Goal: Complete application form: Complete application form

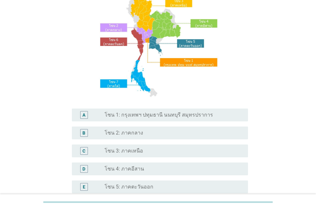
scroll to position [130, 0]
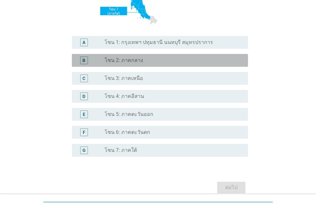
click at [184, 63] on div "radio_button_unchecked โซน 2: ภาคกลาง" at bounding box center [173, 60] width 138 height 8
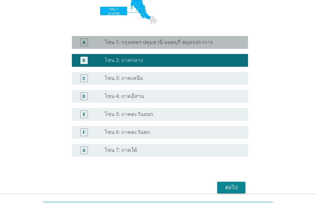
click at [186, 46] on label "โซน 1: กรุงเทพฯ ปทุมธานี นนทบุรี สมุทรปราการ" at bounding box center [158, 42] width 108 height 6
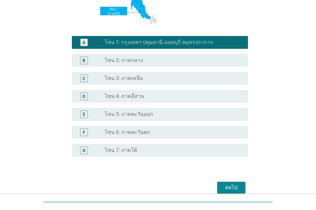
click at [234, 187] on div "ต่อไป" at bounding box center [231, 187] width 18 height 8
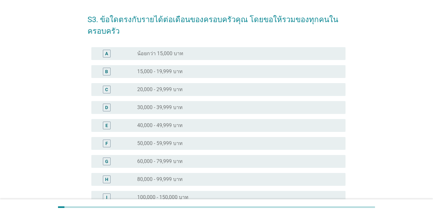
scroll to position [22, 0]
click at [197, 87] on div "radio_button_unchecked 20,000 - 29,999 บาท" at bounding box center [236, 89] width 198 height 6
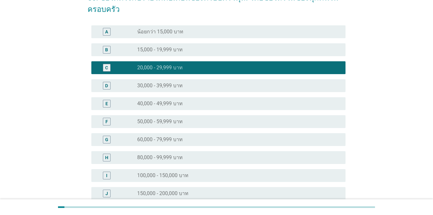
scroll to position [128, 0]
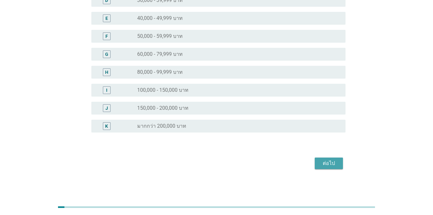
click at [315, 163] on div "ต่อไป" at bounding box center [329, 163] width 18 height 8
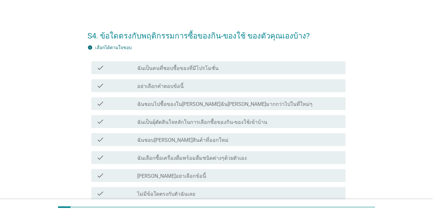
scroll to position [0, 0]
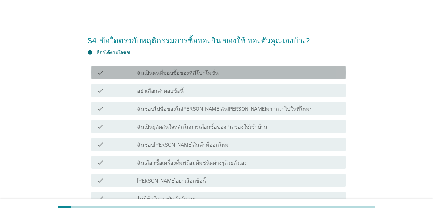
click at [145, 76] on div "check check_box_outline_blank ฉันเป็นคนที่ชอบซื้อของที่มีโปรโมชั่น" at bounding box center [218, 72] width 254 height 13
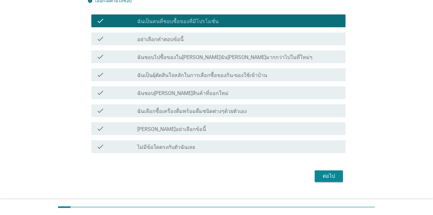
scroll to position [55, 0]
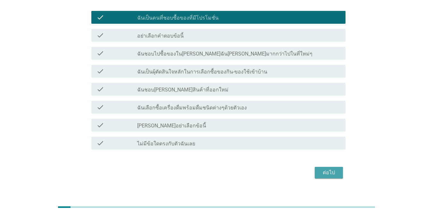
click at [315, 175] on div "ต่อไป" at bounding box center [329, 173] width 18 height 8
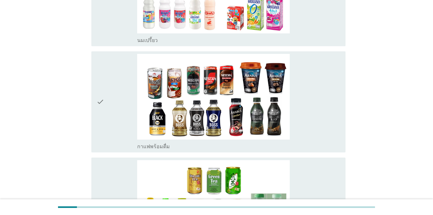
scroll to position [585, 0]
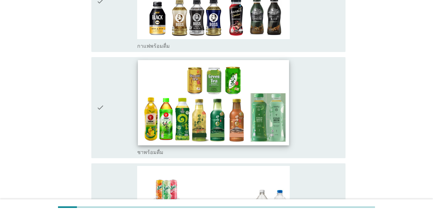
click at [205, 104] on img at bounding box center [213, 102] width 151 height 85
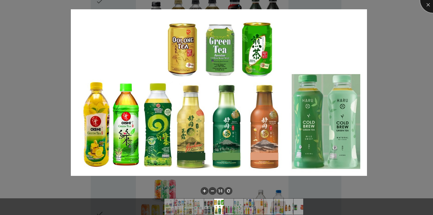
click at [315, 6] on div at bounding box center [433, 0] width 26 height 26
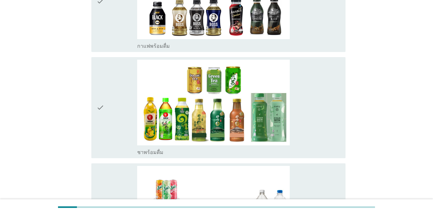
click at [101, 98] on icon "check" at bounding box center [100, 108] width 8 height 96
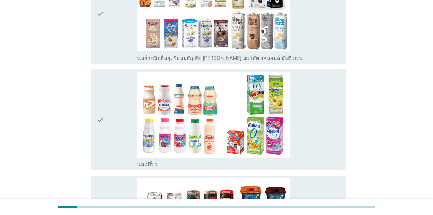
scroll to position [359, 0]
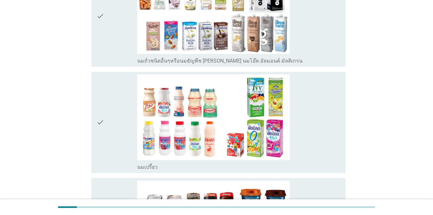
click at [103, 109] on icon "check" at bounding box center [100, 122] width 8 height 96
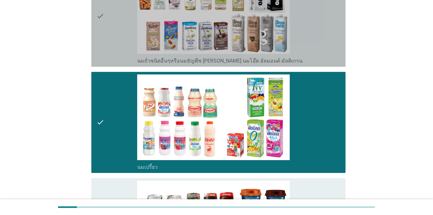
click at [106, 43] on div "check" at bounding box center [116, 16] width 41 height 96
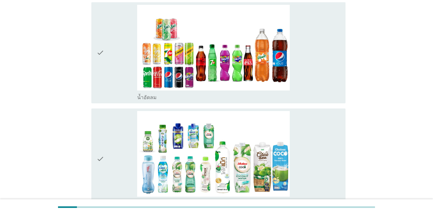
scroll to position [754, 0]
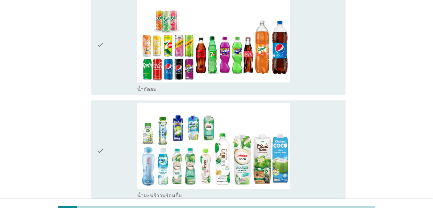
click at [99, 41] on icon "check" at bounding box center [100, 45] width 8 height 96
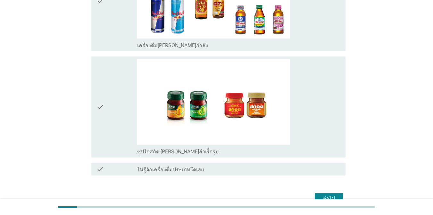
scroll to position [1458, 0]
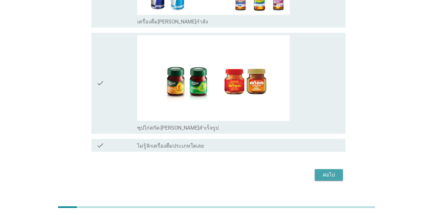
click at [315, 169] on button "ต่อไป" at bounding box center [329, 175] width 28 height 12
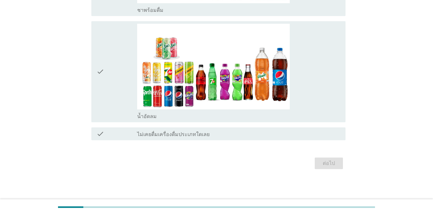
scroll to position [0, 0]
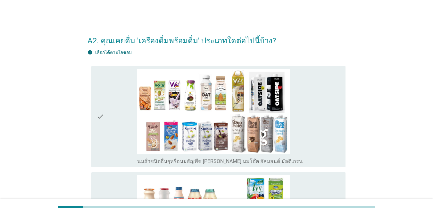
click at [103, 117] on icon "check" at bounding box center [100, 117] width 8 height 96
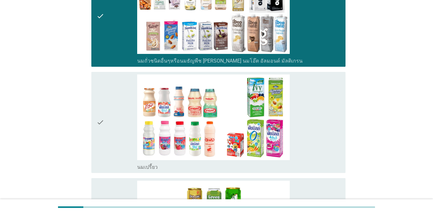
scroll to position [112, 0]
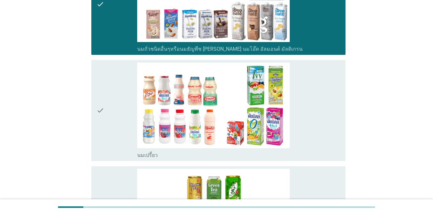
click at [104, 119] on icon "check" at bounding box center [100, 110] width 8 height 96
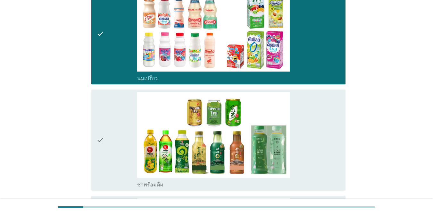
scroll to position [219, 0]
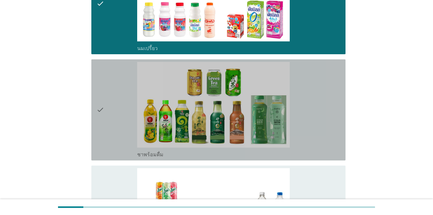
click at [111, 107] on div "check" at bounding box center [116, 110] width 41 height 96
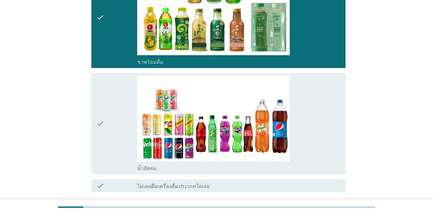
scroll to position [317, 0]
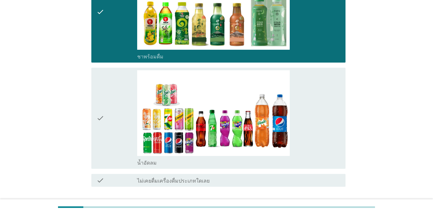
click at [114, 138] on div "check" at bounding box center [116, 118] width 41 height 96
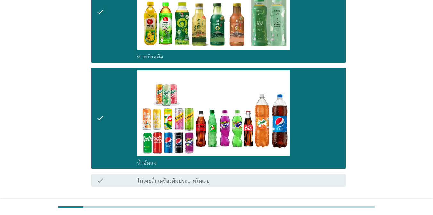
scroll to position [363, 0]
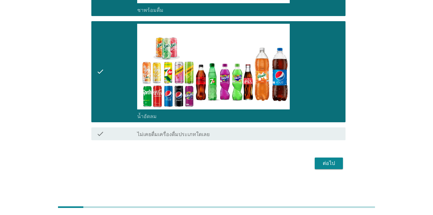
click at [315, 166] on div "ต่อไป" at bounding box center [329, 163] width 18 height 8
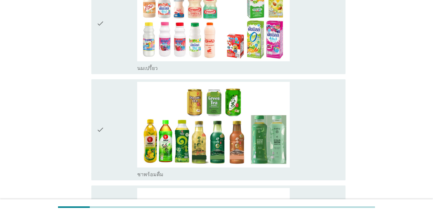
scroll to position [220, 0]
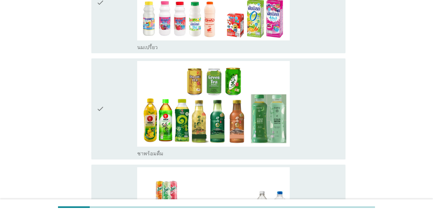
click at [107, 106] on div "check" at bounding box center [116, 109] width 41 height 96
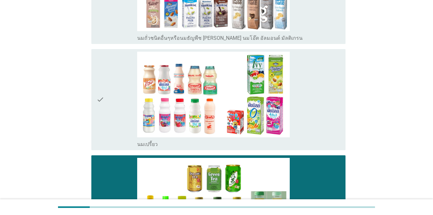
scroll to position [134, 0]
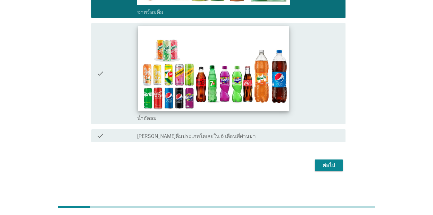
click at [208, 104] on img at bounding box center [213, 68] width 151 height 85
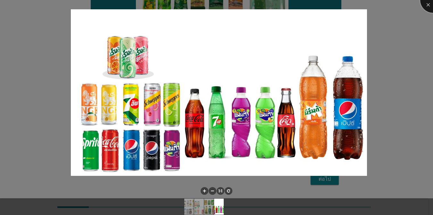
click at [315, 7] on div at bounding box center [433, 0] width 26 height 26
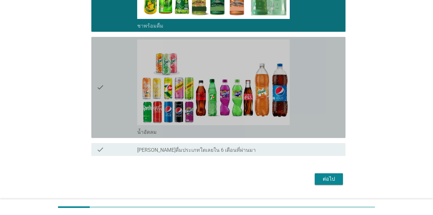
click at [97, 90] on icon "check" at bounding box center [100, 87] width 8 height 96
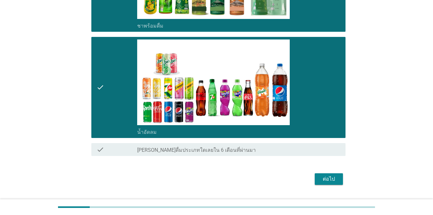
click at [315, 179] on div "ต่อไป" at bounding box center [329, 179] width 18 height 8
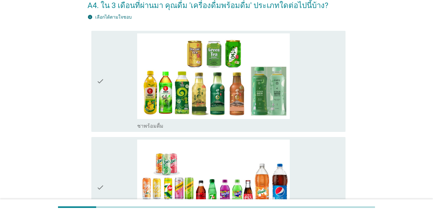
scroll to position [101, 0]
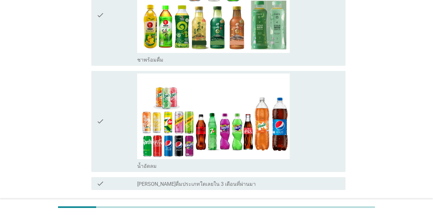
click at [112, 38] on div "check" at bounding box center [116, 15] width 41 height 96
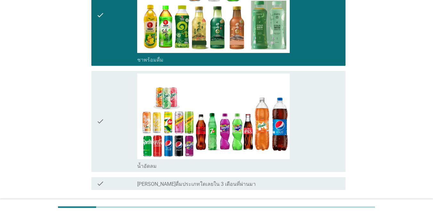
click at [120, 131] on div "check" at bounding box center [116, 121] width 41 height 96
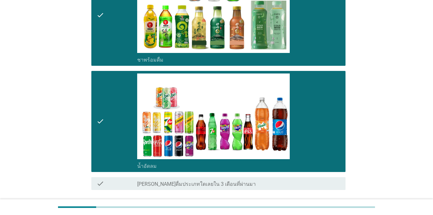
scroll to position [151, 0]
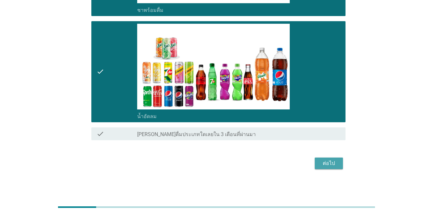
click at [315, 166] on button "ต่อไป" at bounding box center [329, 163] width 28 height 12
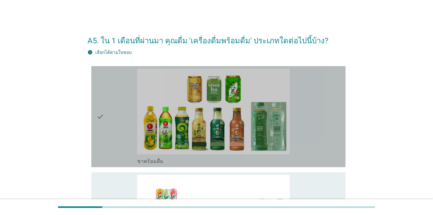
click at [111, 124] on div "check" at bounding box center [116, 117] width 41 height 96
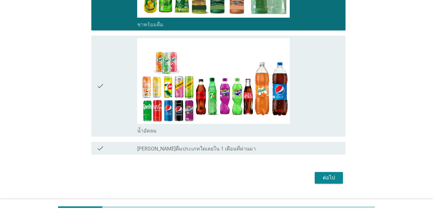
scroll to position [140, 0]
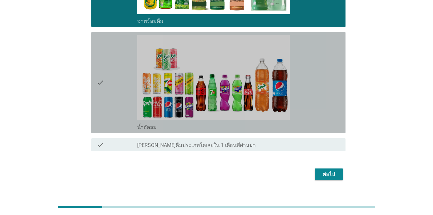
click at [116, 93] on div "check" at bounding box center [116, 83] width 41 height 96
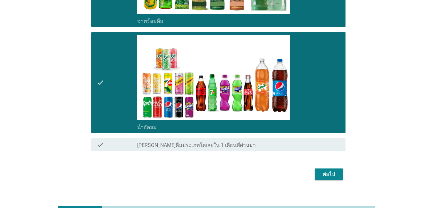
click at [315, 170] on button "ต่อไป" at bounding box center [329, 174] width 28 height 12
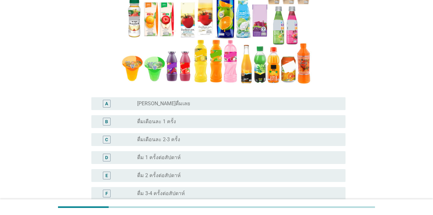
scroll to position [127, 0]
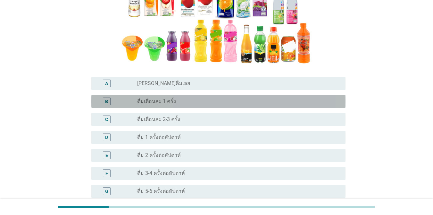
click at [204, 99] on div "radio_button_unchecked ดื่มเดือนละ 1 ครั้ง" at bounding box center [236, 101] width 198 height 6
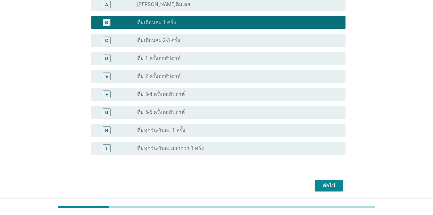
scroll to position [228, 0]
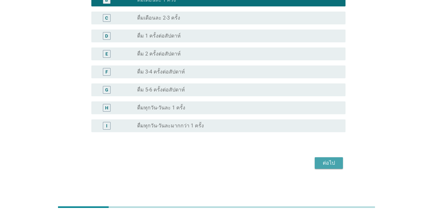
click at [315, 168] on button "ต่อไป" at bounding box center [329, 163] width 28 height 12
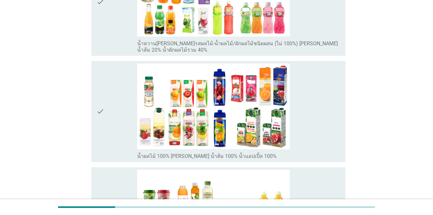
scroll to position [253, 0]
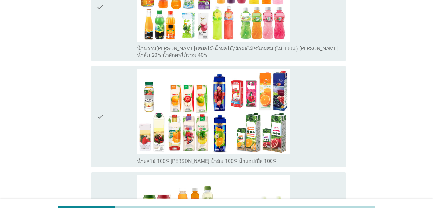
click at [98, 120] on icon "check" at bounding box center [100, 117] width 8 height 96
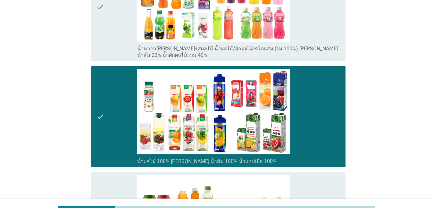
scroll to position [422, 0]
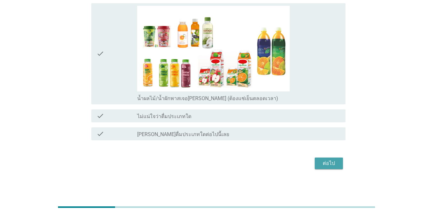
click at [315, 166] on div "ต่อไป" at bounding box center [329, 163] width 18 height 8
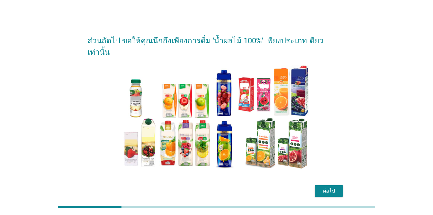
click at [315, 189] on div "ส่วนถัดไป ขอให้คุณนึกถึงเพียงการดื่ม 'น้ำผลไม้ 100%' เพียงประเภทเดียวเท่านั้น ต…" at bounding box center [216, 113] width 268 height 180
click at [315, 187] on div "ต่อไป" at bounding box center [329, 191] width 18 height 8
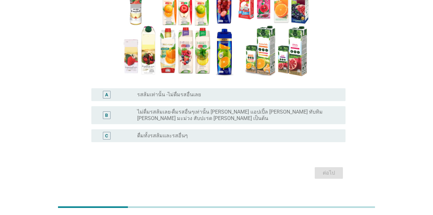
scroll to position [86, 0]
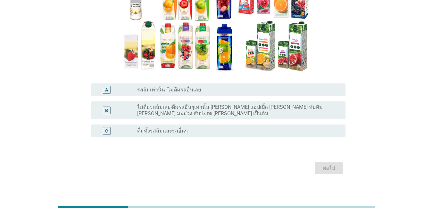
click at [213, 128] on div "radio_button_unchecked ดื่มทั้งรสส้มและรสอื่นๆ" at bounding box center [236, 131] width 198 height 6
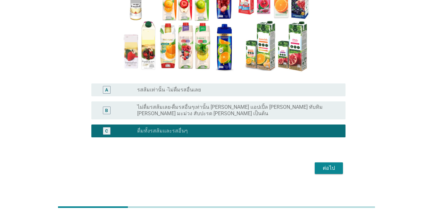
click at [262, 128] on div "radio_button_checked ดื่มทั้งรสส้มและรสอื่นๆ" at bounding box center [236, 131] width 198 height 6
click at [274, 111] on label "ไม่ดื่มรสส้มเลย-ดื่มรสอื่นๆเท่านั้น [PERSON_NAME] แอปเปิ้ล [PERSON_NAME] ทับทิม…" at bounding box center [236, 110] width 198 height 13
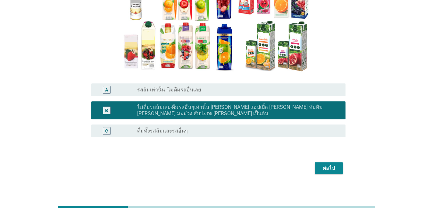
click at [315, 164] on div "ต่อไป" at bounding box center [329, 168] width 18 height 8
